Goal: Transaction & Acquisition: Obtain resource

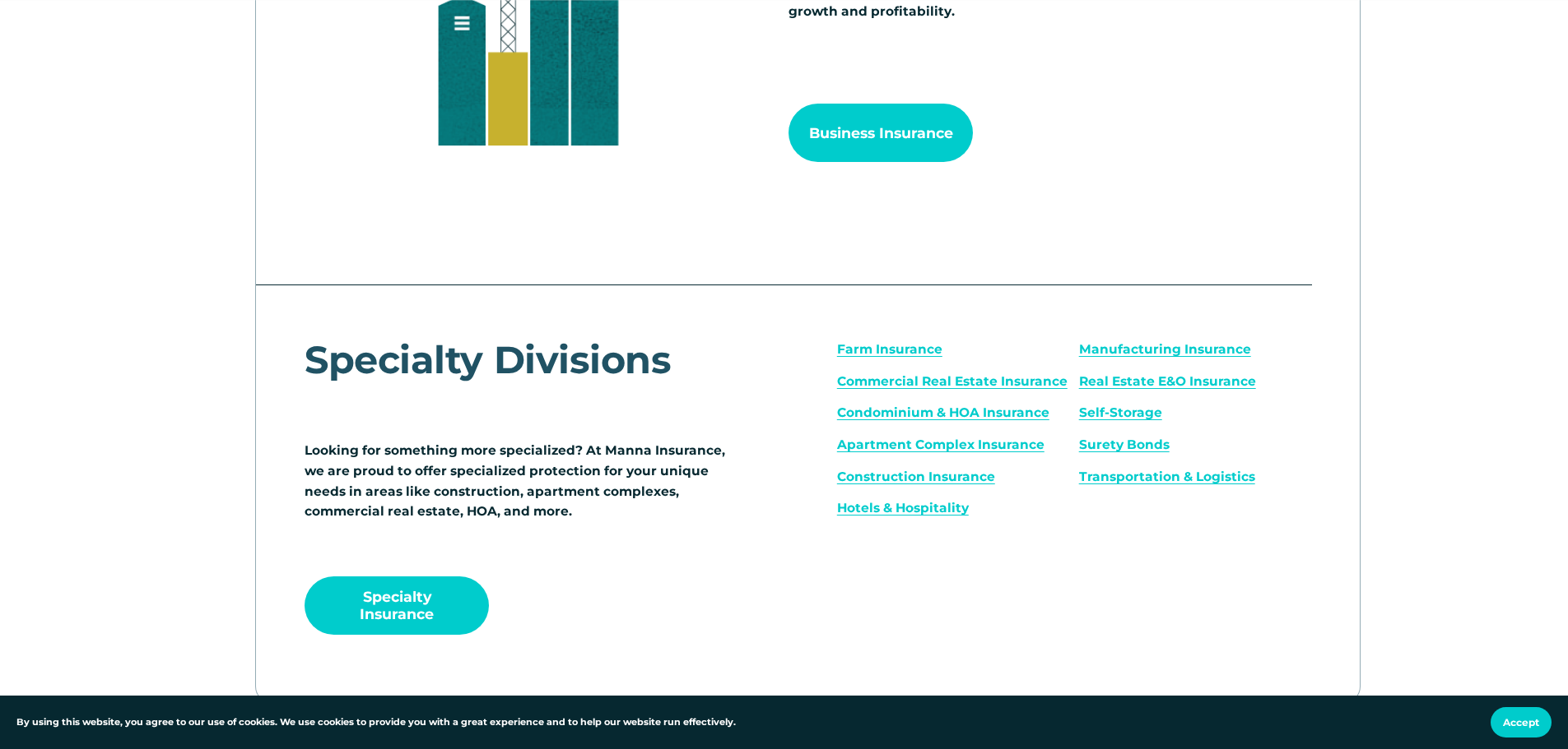
scroll to position [2385, 0]
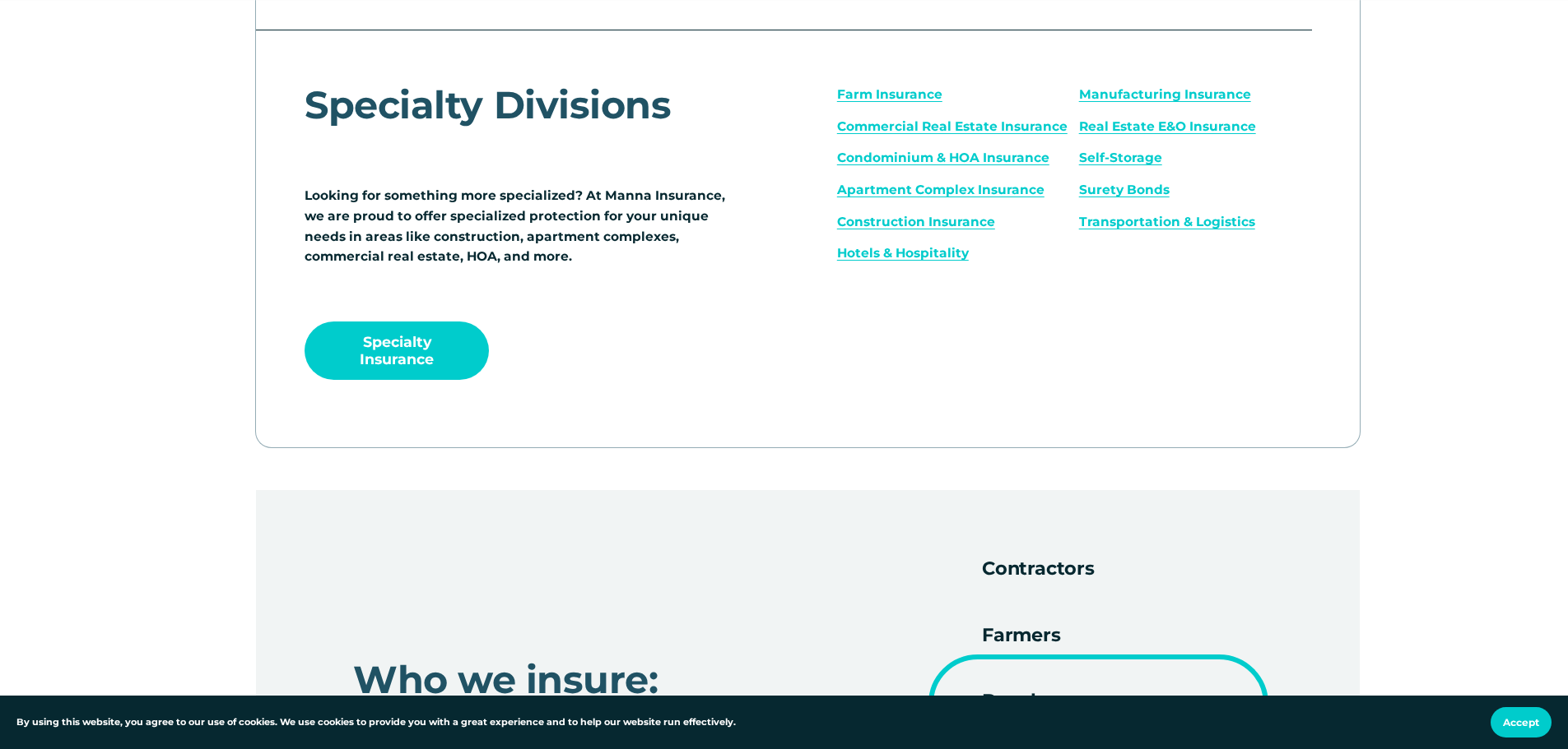
click at [1509, 719] on span "Accept" at bounding box center [1520, 722] width 36 height 12
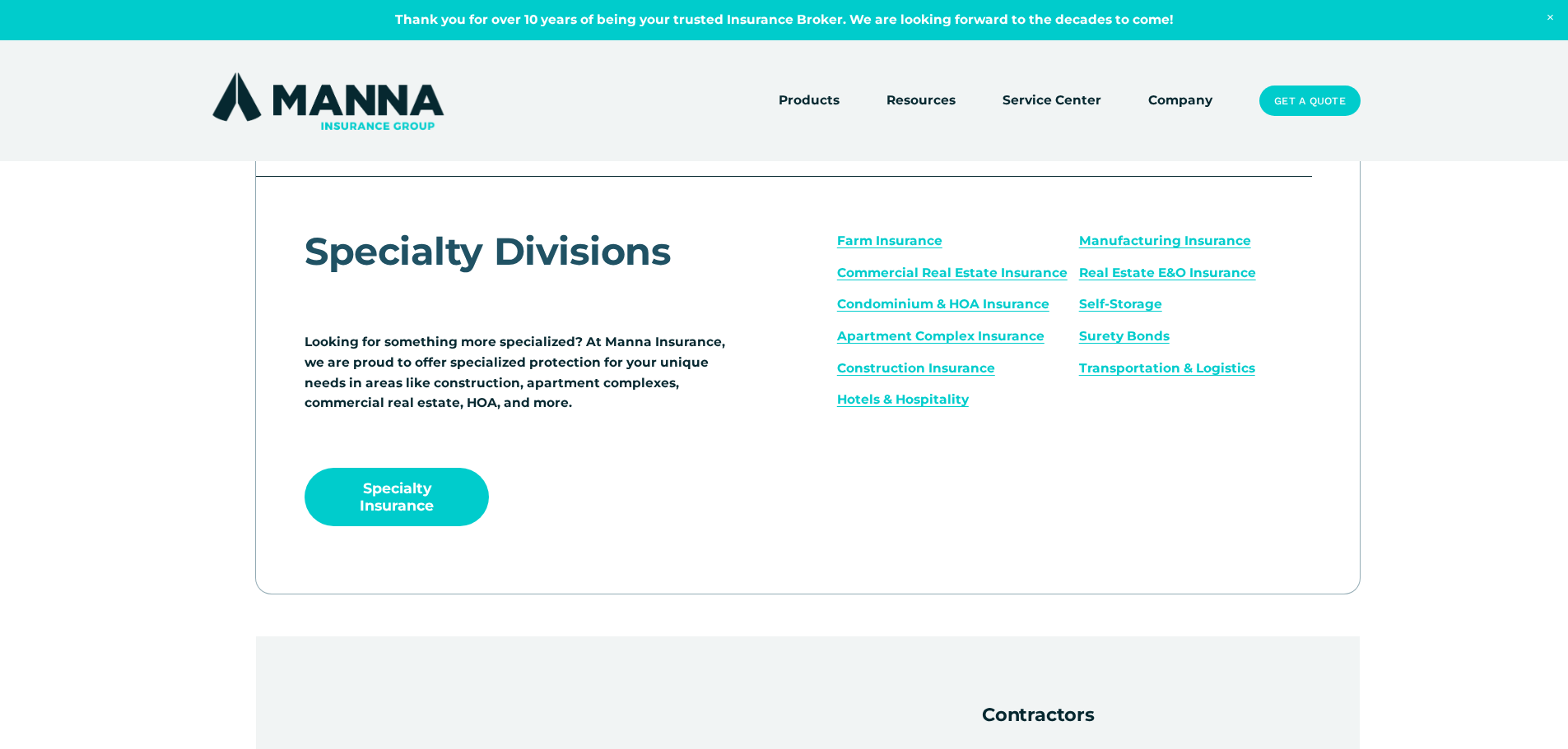
scroll to position [1663, 0]
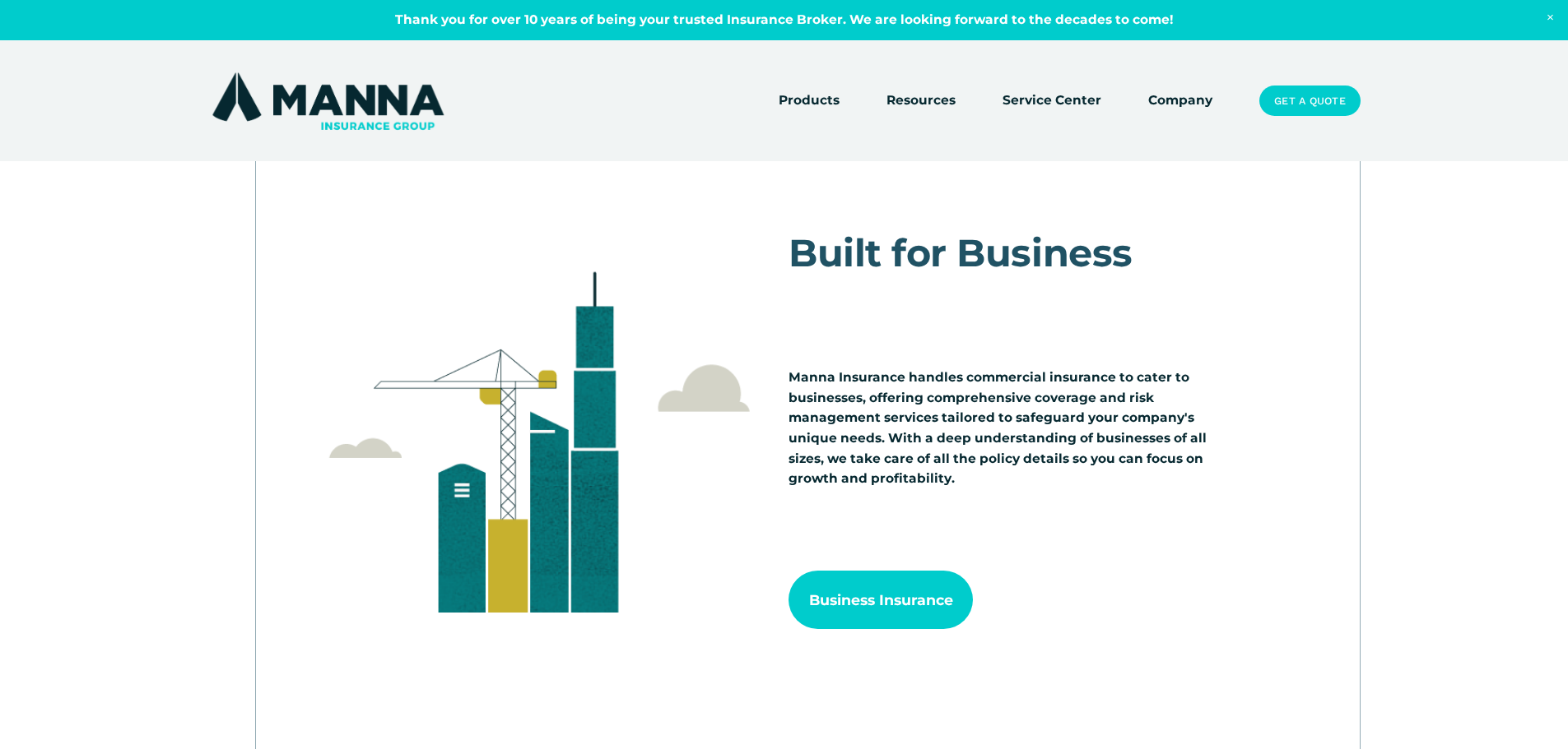
click at [1076, 105] on link "Service Center" at bounding box center [1051, 100] width 99 height 23
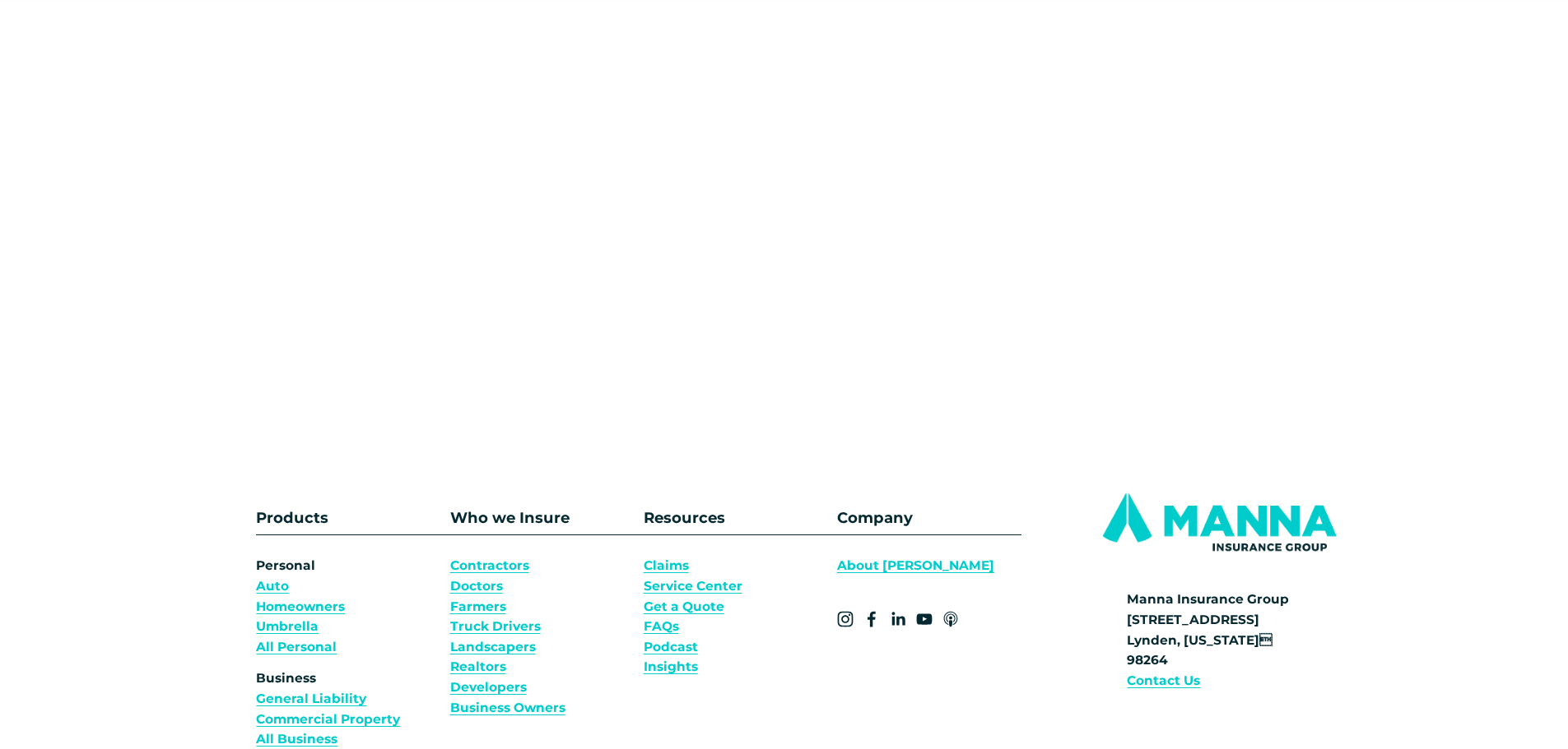
scroll to position [1234, 0]
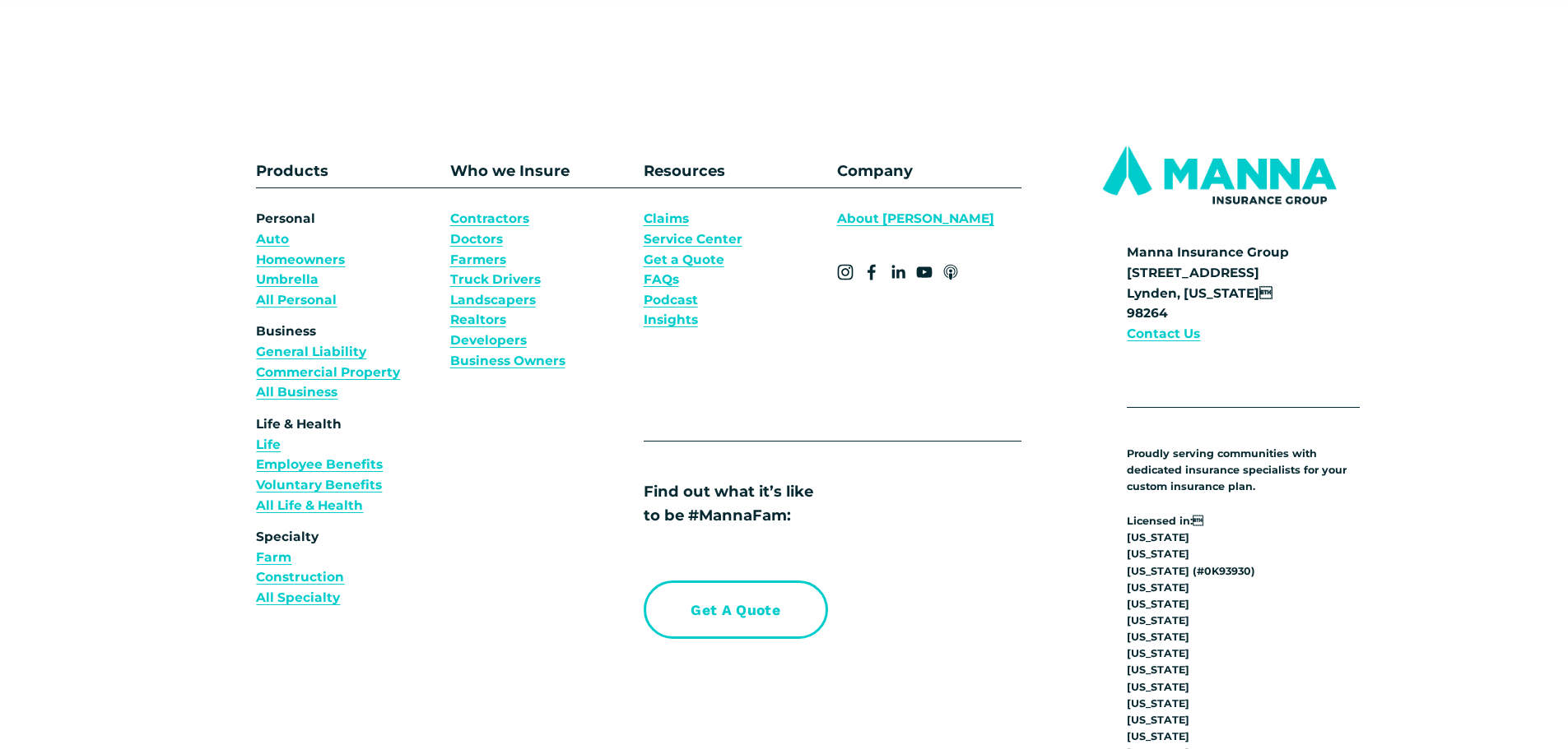
click at [692, 254] on link "Get a Quote" at bounding box center [683, 260] width 80 height 20
